Goal: Navigation & Orientation: Understand site structure

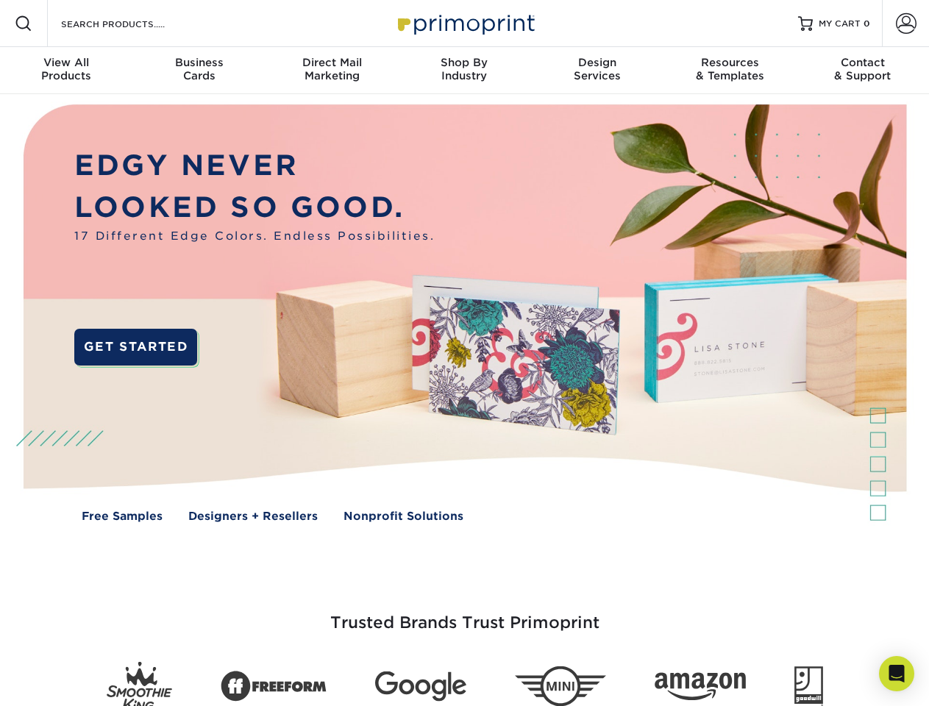
click at [464, 353] on img at bounding box center [463, 324] width 919 height 460
click at [24, 24] on span at bounding box center [24, 24] width 18 height 18
click at [905, 24] on span at bounding box center [906, 23] width 21 height 21
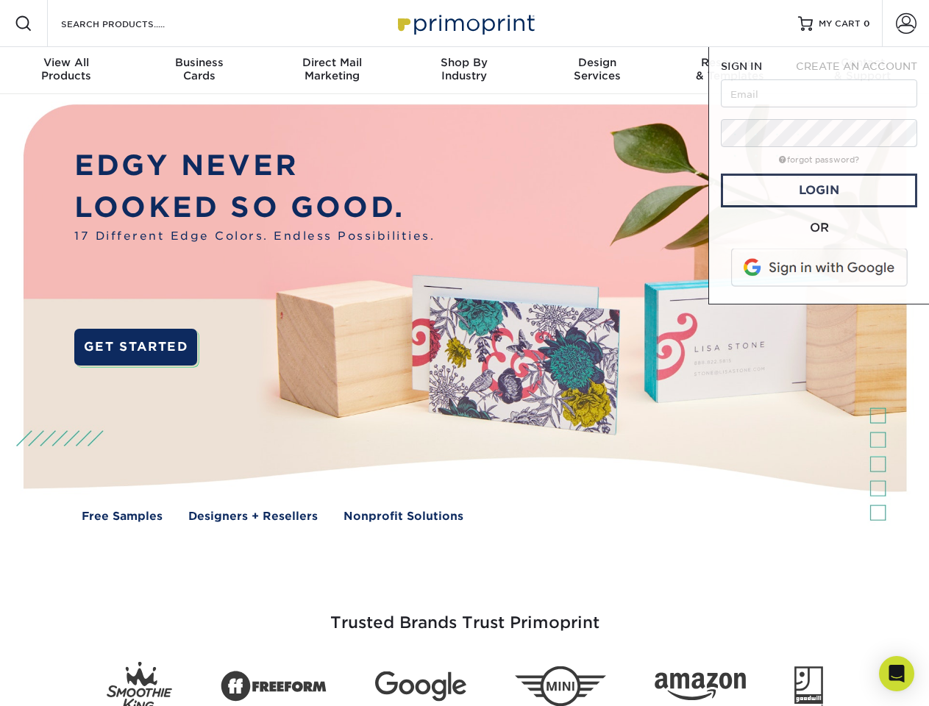
click at [66, 71] on div "View All Products" at bounding box center [66, 69] width 132 height 26
click at [199, 71] on div "Business Cards" at bounding box center [198, 69] width 132 height 26
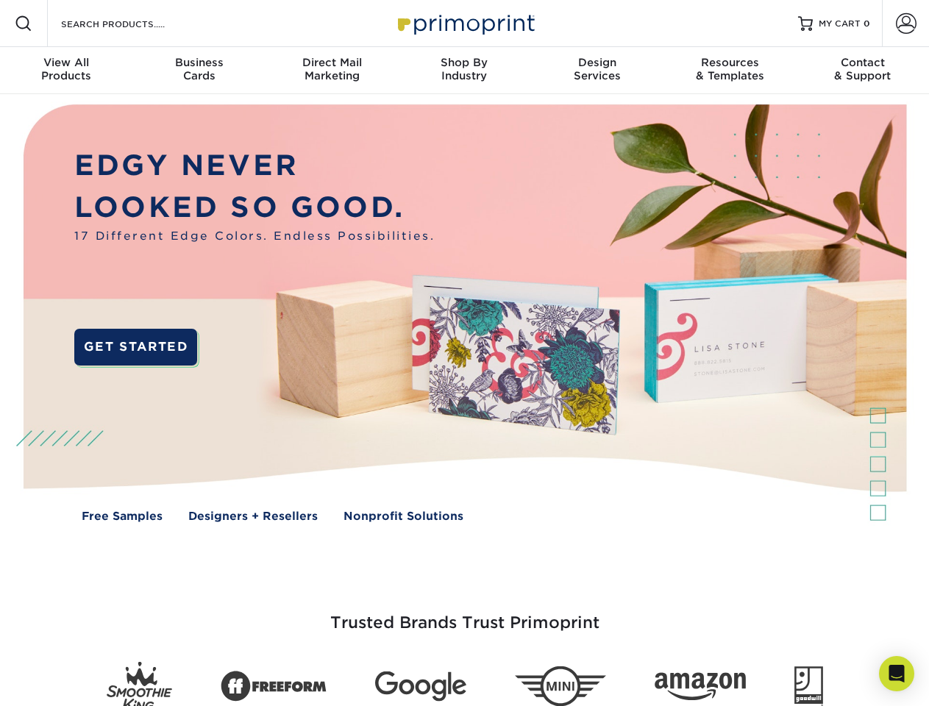
click at [332, 71] on div "Direct Mail Marketing" at bounding box center [332, 69] width 132 height 26
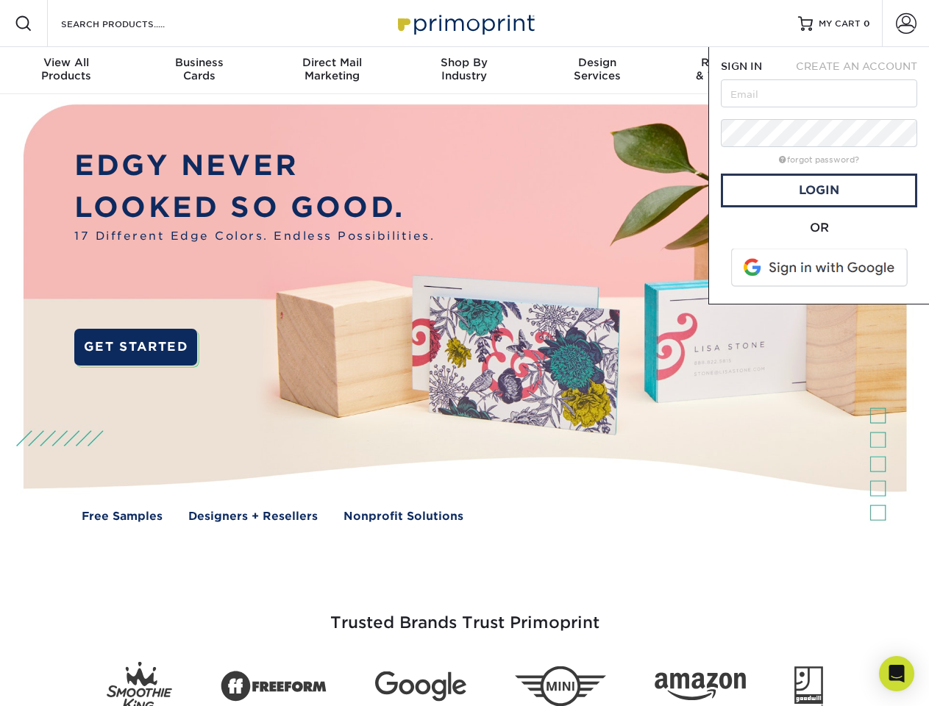
click at [464, 71] on div "Shop By Industry" at bounding box center [464, 69] width 132 height 26
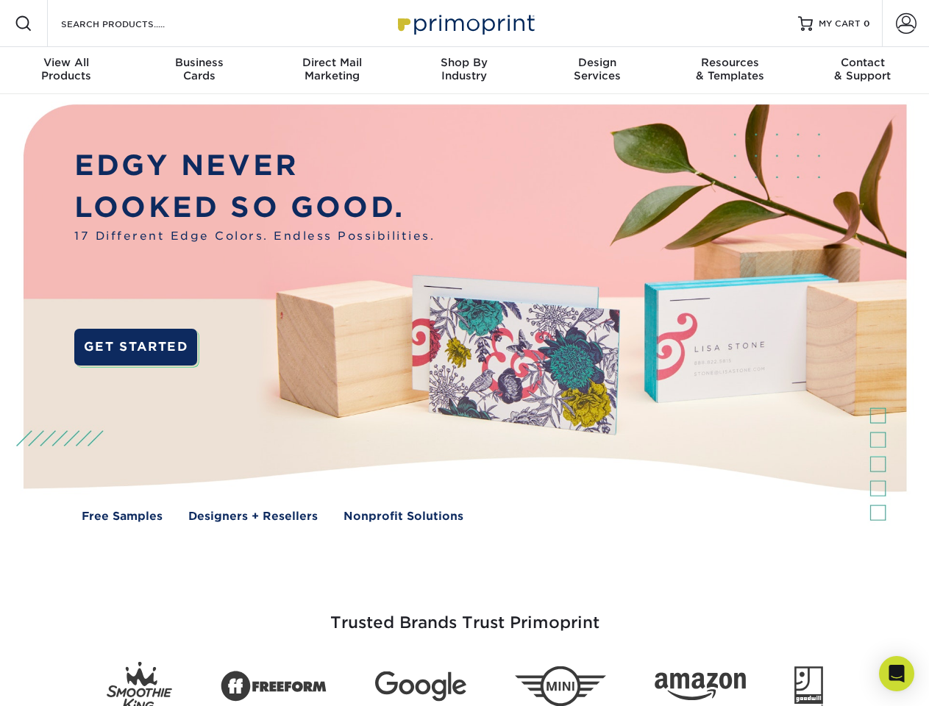
click at [597, 71] on div "Design Services" at bounding box center [597, 69] width 132 height 26
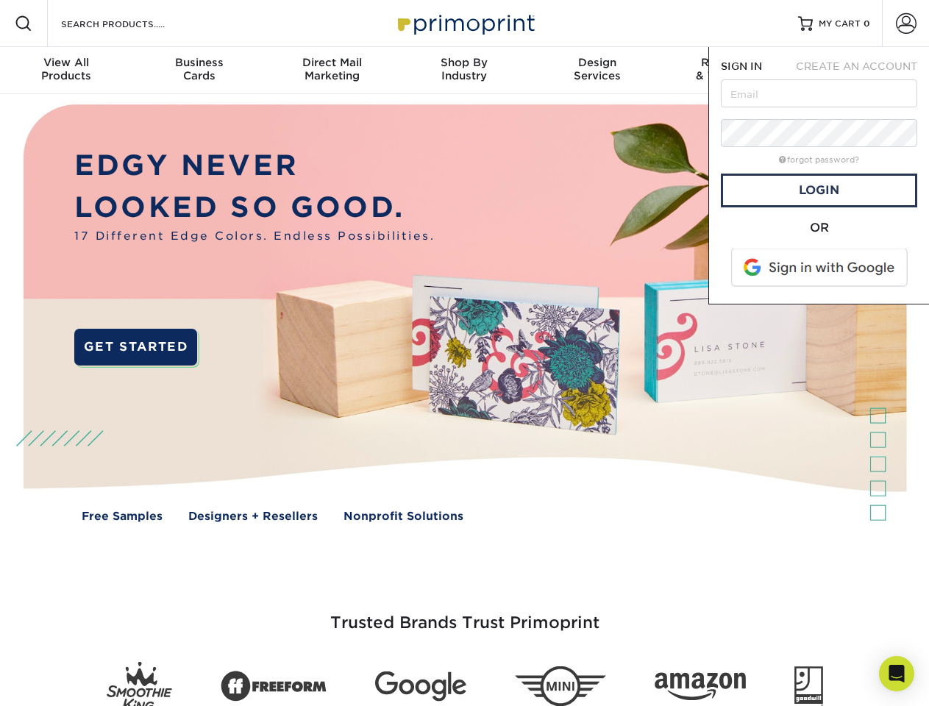
click at [730, 71] on span "SIGN IN" at bounding box center [741, 66] width 41 height 12
click at [863, 71] on div "Contact & Support" at bounding box center [863, 69] width 132 height 26
